Goal: Obtain resource: Obtain resource

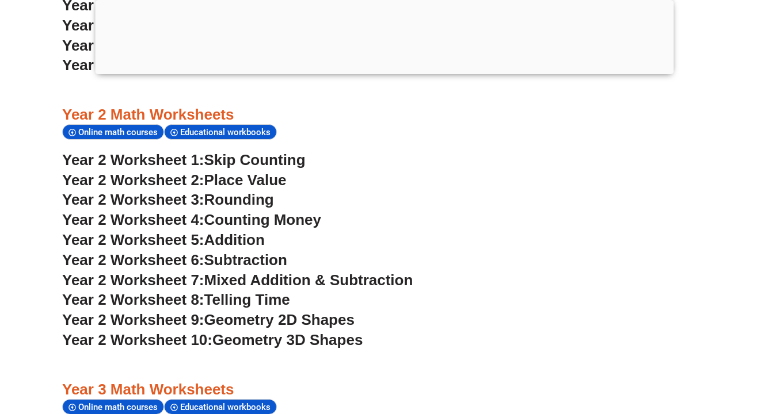
scroll to position [1315, 0]
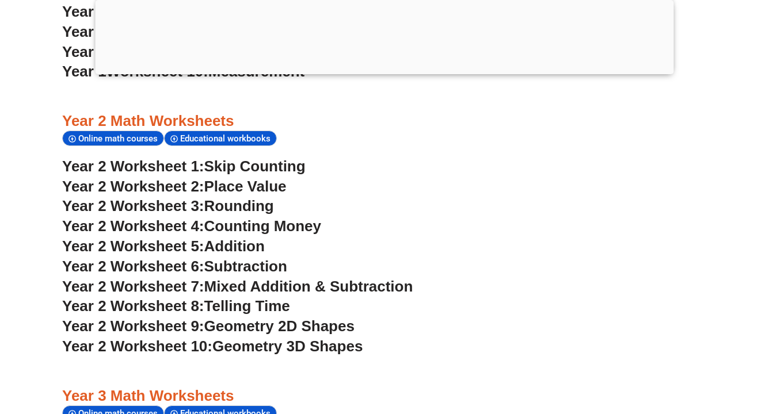
click at [242, 238] on span "Addition" at bounding box center [234, 246] width 60 height 17
click at [263, 258] on span "Subtraction" at bounding box center [245, 266] width 83 height 17
click at [295, 278] on span "Mixed Addition & Subtraction" at bounding box center [308, 286] width 209 height 17
click at [275, 318] on span "Geometry 2D Shapes" at bounding box center [279, 326] width 150 height 17
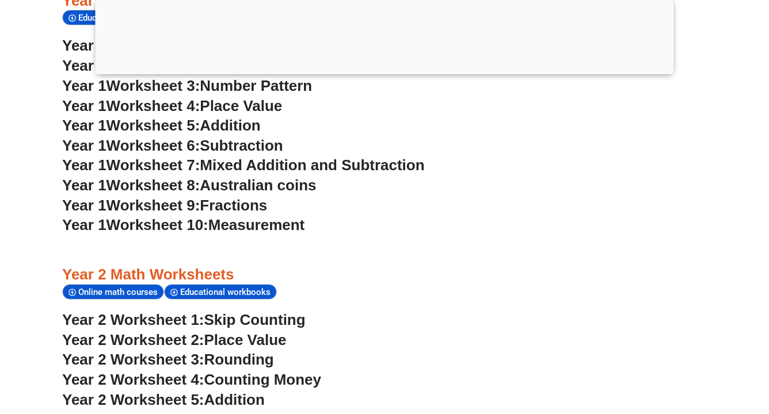
scroll to position [1210, 0]
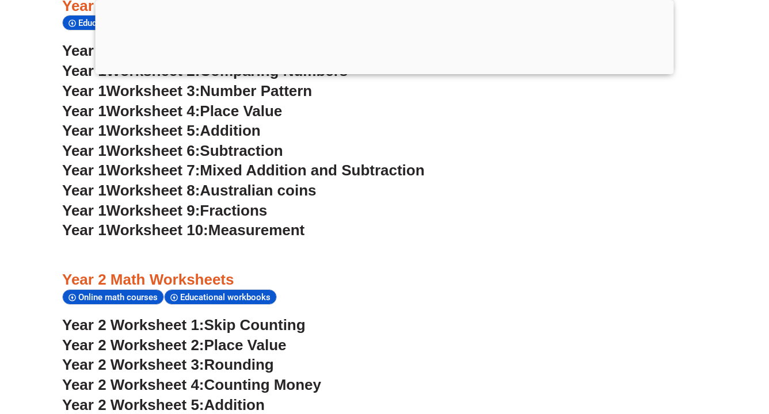
click at [266, 182] on span "Australian coins" at bounding box center [258, 190] width 116 height 17
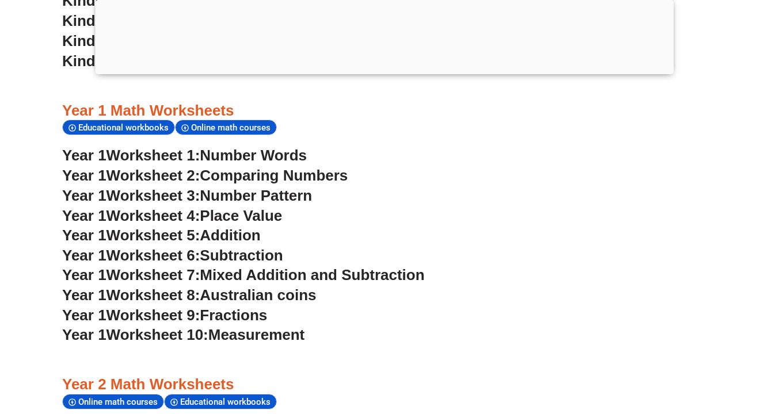
scroll to position [1105, 0]
click at [295, 187] on span "Number Pattern" at bounding box center [256, 195] width 112 height 17
click at [279, 326] on span "Measurement" at bounding box center [256, 334] width 97 height 17
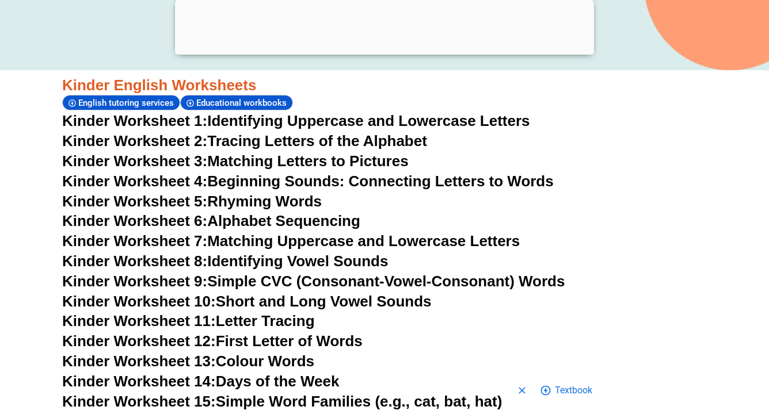
scroll to position [441, 0]
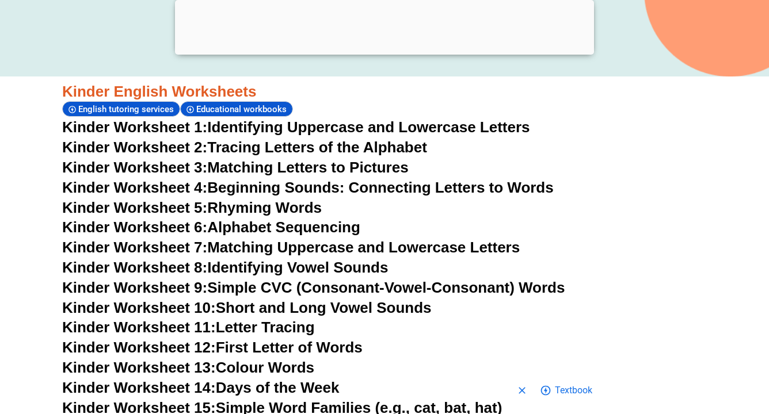
click at [238, 202] on link "Kinder Worksheet 5: Rhyming Words" at bounding box center [192, 207] width 260 height 17
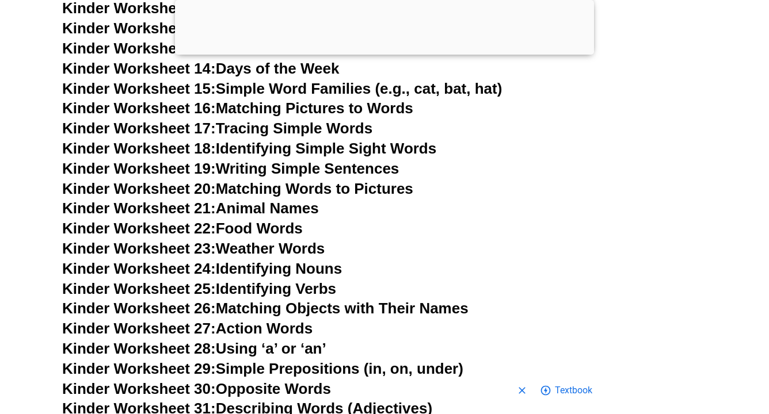
scroll to position [794, 0]
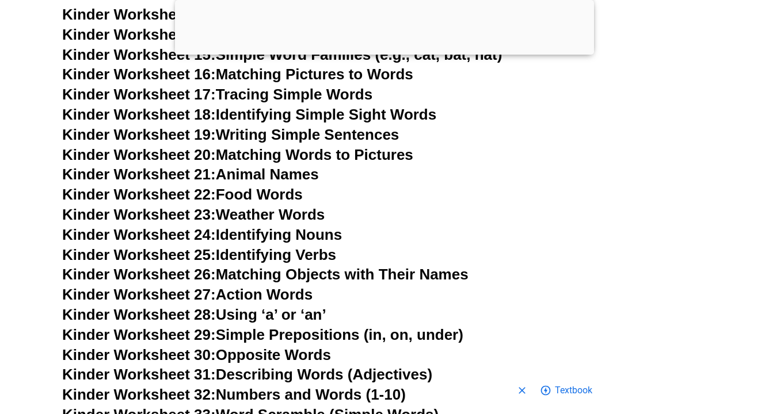
click at [287, 186] on link "Kinder Worksheet 22: Food Words" at bounding box center [182, 194] width 241 height 17
click at [303, 286] on link "Kinder Worksheet 27: Action Words" at bounding box center [187, 294] width 250 height 17
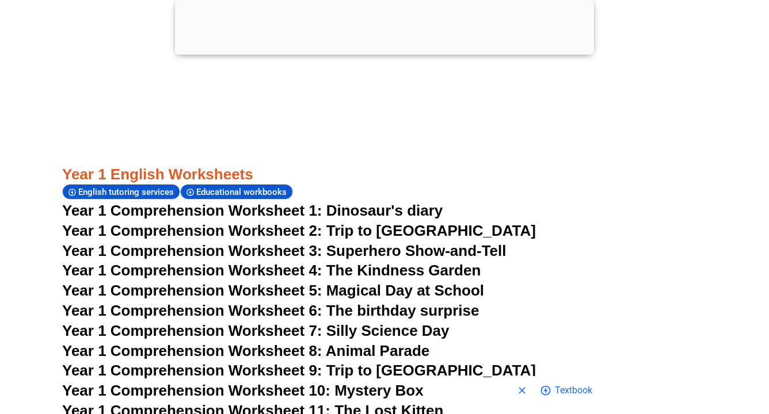
scroll to position [1447, 0]
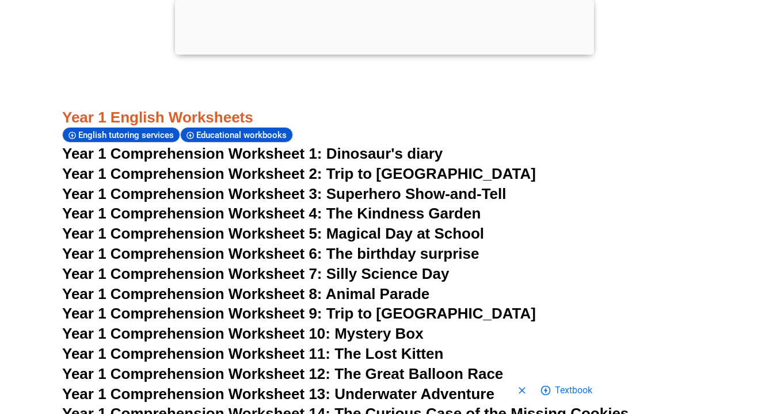
click at [356, 145] on span "Year 1 Comprehension Worksheet 1: Dinosaur's diary" at bounding box center [252, 153] width 380 height 17
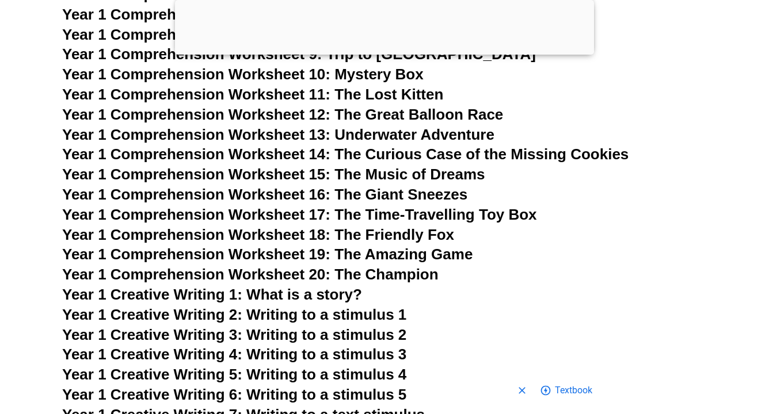
scroll to position [1843, 0]
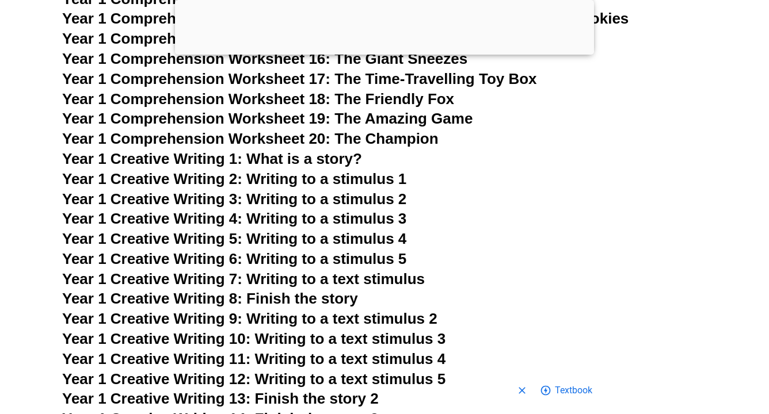
click at [277, 150] on span "Year 1 Creative Writing 1: What is a story?" at bounding box center [212, 158] width 300 height 17
click at [294, 190] on span "Year 1 Creative Writing 3: Writing to a stimulus 2" at bounding box center [234, 198] width 344 height 17
click at [328, 230] on span "Year 1 Creative Writing 5: Writing to a stimulus 4" at bounding box center [234, 238] width 344 height 17
click at [320, 250] on span "Year 1 Creative Writing 6: Writing to a stimulus 5" at bounding box center [234, 258] width 344 height 17
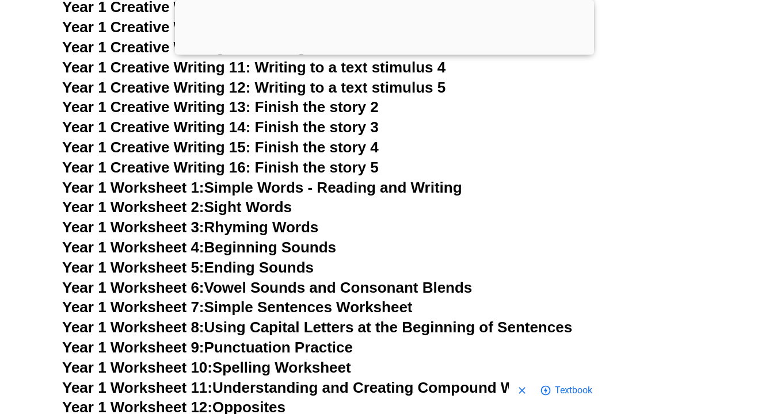
scroll to position [2180, 0]
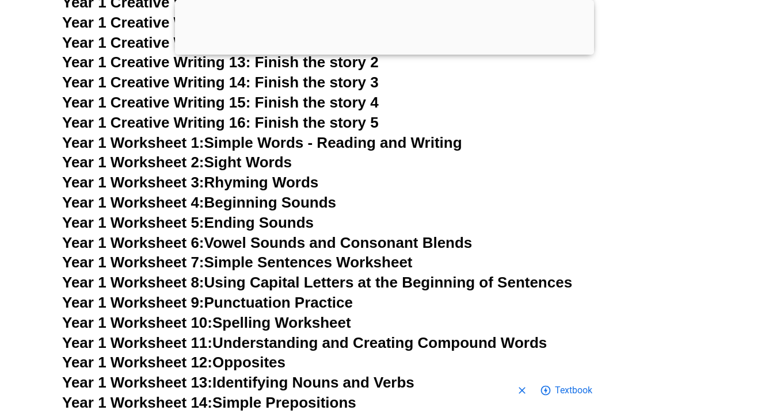
click at [250, 154] on link "Year 1 Worksheet 2: Sight Words" at bounding box center [177, 162] width 230 height 17
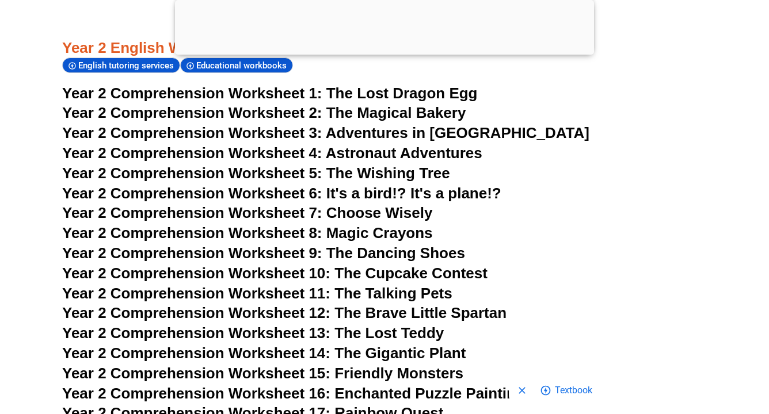
scroll to position [3102, 0]
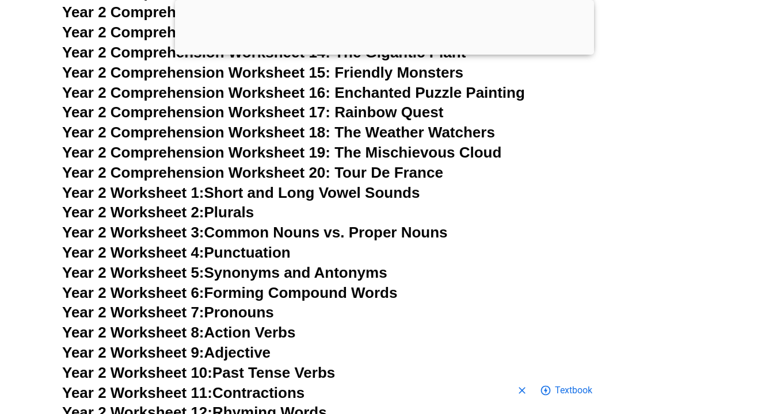
click at [243, 204] on link "Year 2 Worksheet 2: Plurals" at bounding box center [158, 212] width 192 height 17
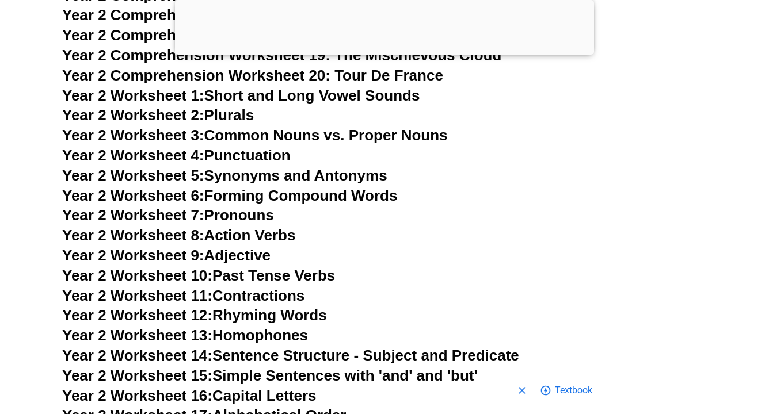
scroll to position [3218, 0]
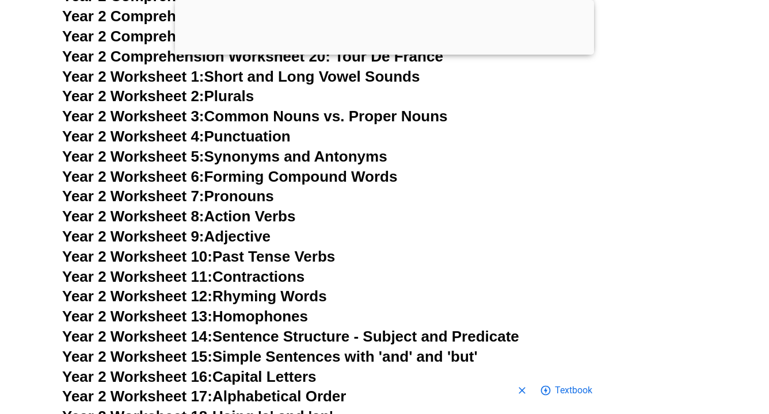
click at [258, 288] on link "Year 2 Worksheet 12: Rhyming Words" at bounding box center [194, 296] width 265 height 17
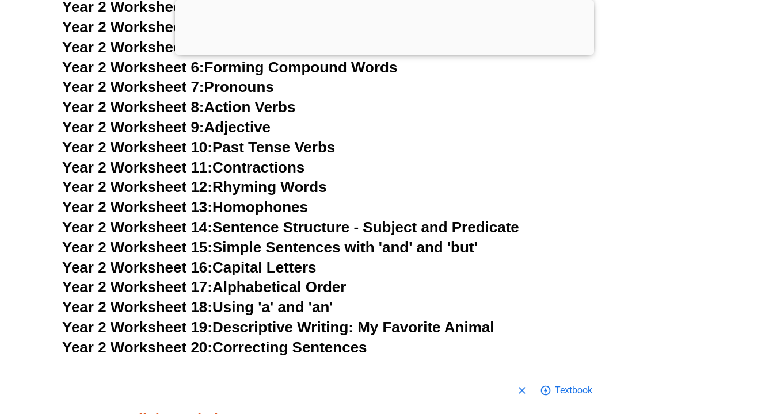
scroll to position [3349, 0]
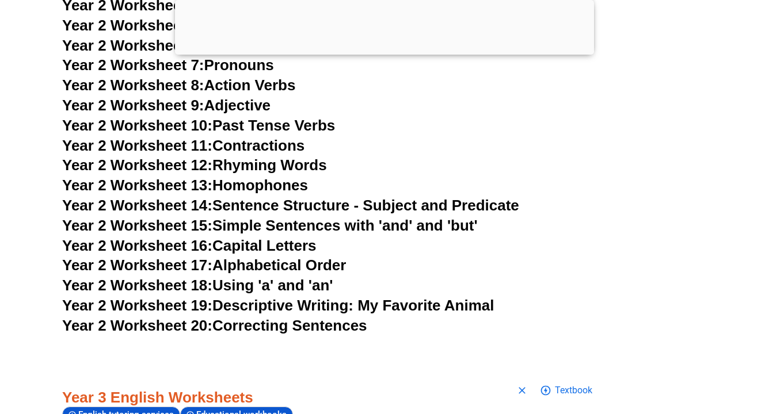
click at [312, 297] on link "Year 2 Worksheet 19: Descriptive Writing: My Favorite Animal" at bounding box center [278, 305] width 432 height 17
click at [294, 217] on link "Year 2 Worksheet 15: Simple Sentences with 'and' and 'but'" at bounding box center [270, 225] width 416 height 17
